Goal: Subscribe to service/newsletter

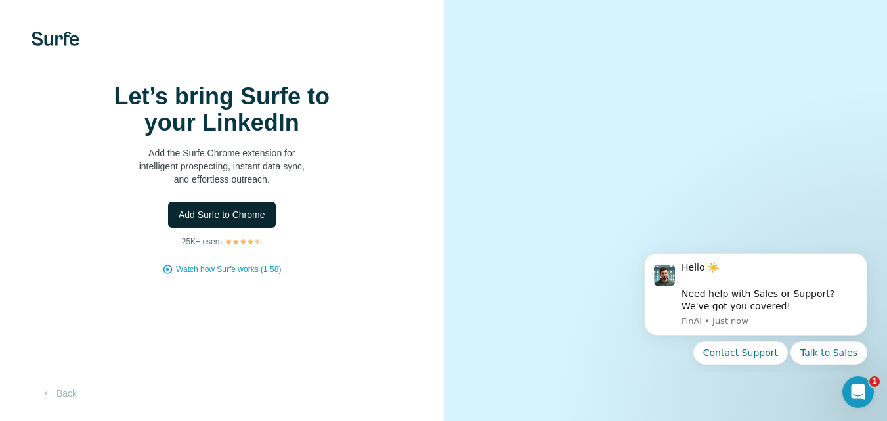
click at [240, 221] on span "Add Surfe to Chrome" at bounding box center [222, 214] width 87 height 13
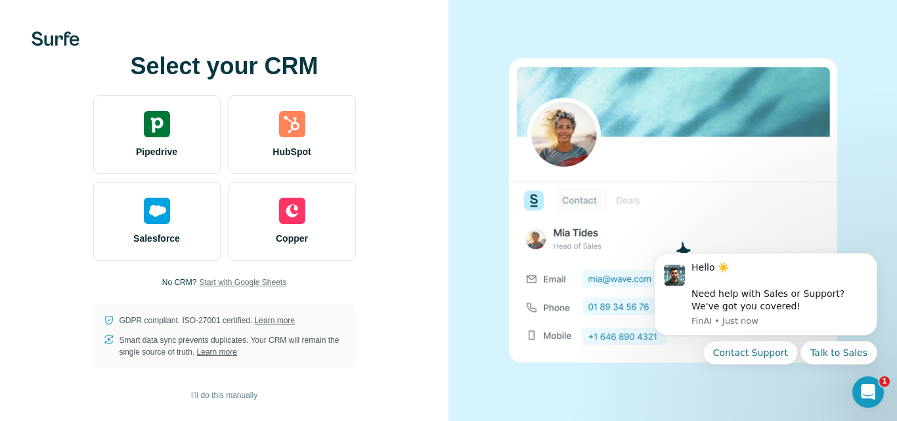
click at [225, 282] on span "Start with Google Sheets" at bounding box center [242, 282] width 87 height 12
